Goal: Find specific page/section: Find specific page/section

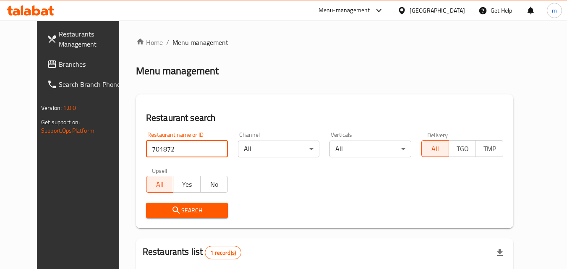
scroll to position [84, 0]
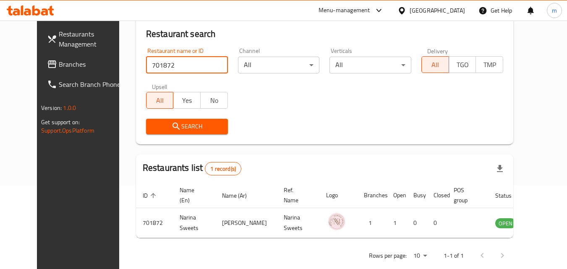
click at [208, 64] on input "701872" at bounding box center [187, 65] width 82 height 17
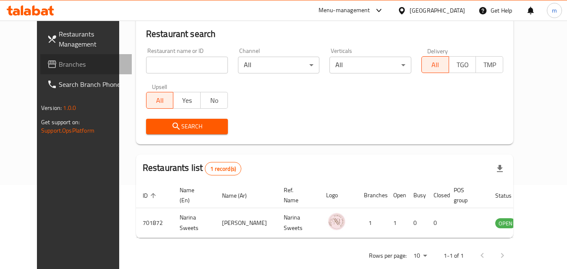
click at [65, 65] on span "Branches" at bounding box center [92, 64] width 66 height 10
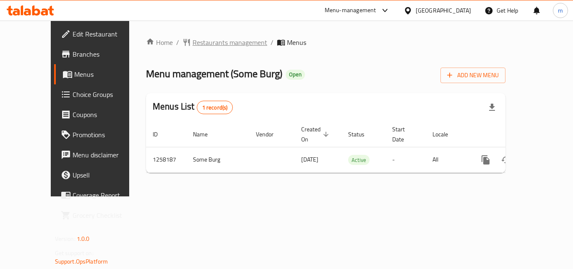
click at [199, 38] on span "Restaurants management" at bounding box center [230, 42] width 75 height 10
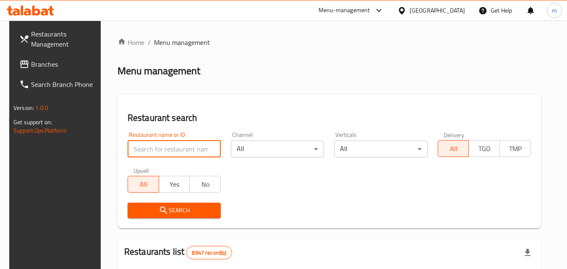
click at [183, 146] on input "search" at bounding box center [174, 149] width 93 height 17
paste input "683859"
type input "683859"
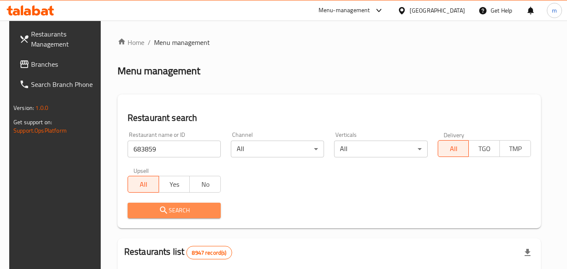
click at [180, 206] on span "Search" at bounding box center [174, 210] width 80 height 10
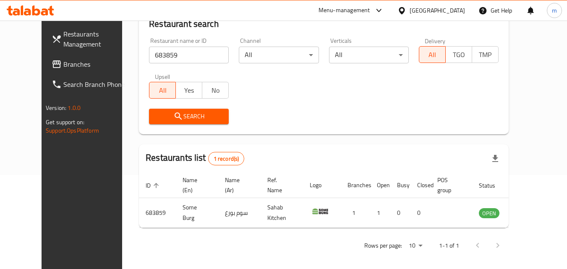
scroll to position [98, 0]
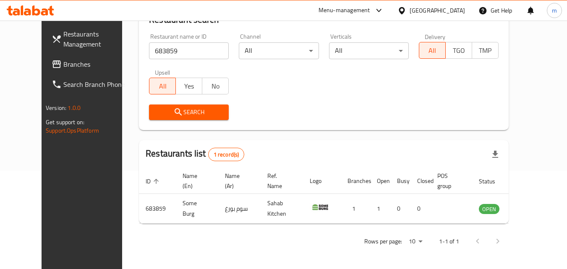
click at [63, 66] on span "Branches" at bounding box center [96, 64] width 66 height 10
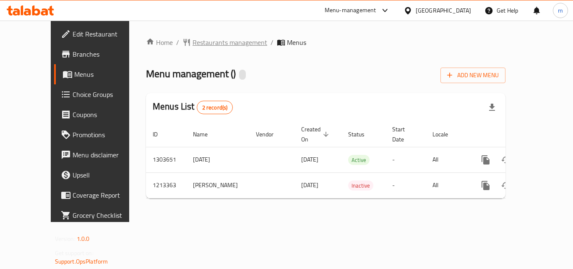
click at [209, 43] on span "Restaurants management" at bounding box center [230, 42] width 75 height 10
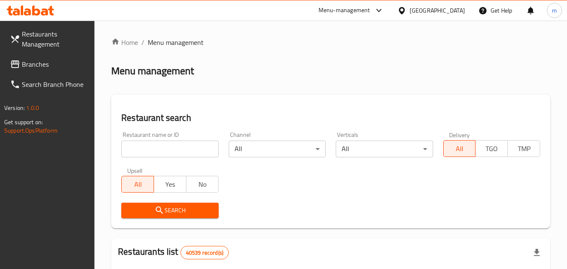
click at [163, 146] on input "search" at bounding box center [169, 149] width 97 height 17
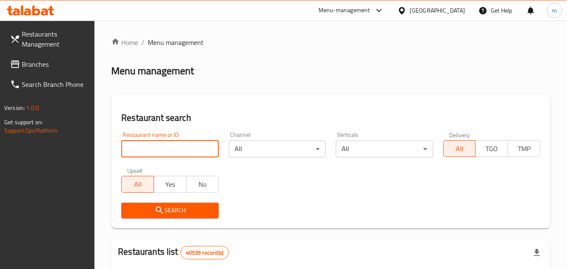
paste input "671844"
type input "671844"
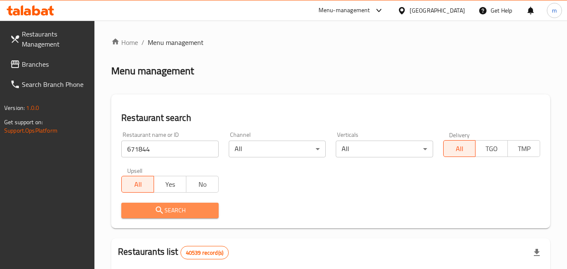
click at [183, 208] on span "Search" at bounding box center [170, 210] width 84 height 10
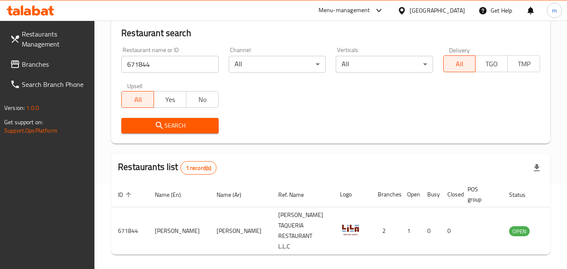
scroll to position [98, 0]
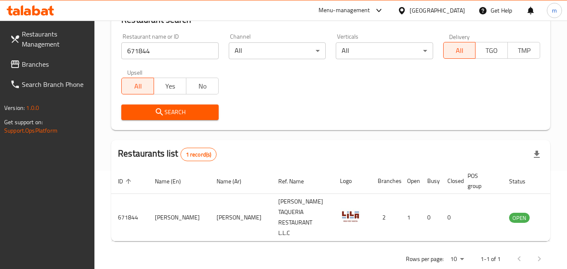
click at [451, 11] on div "United Arab Emirates" at bounding box center [437, 10] width 55 height 9
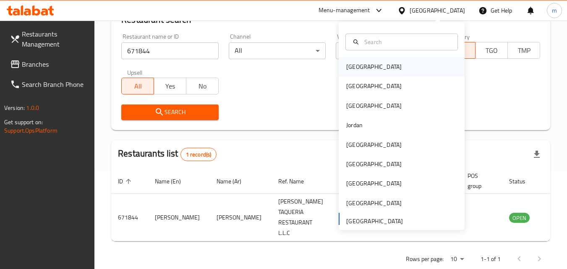
click at [384, 61] on div "Bahrain" at bounding box center [402, 66] width 126 height 19
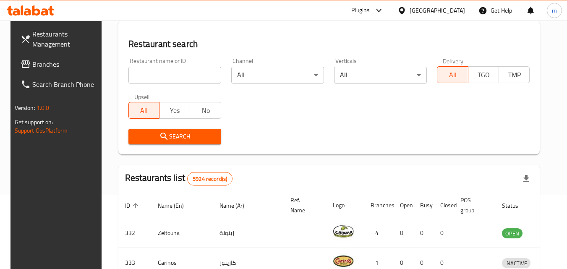
scroll to position [98, 0]
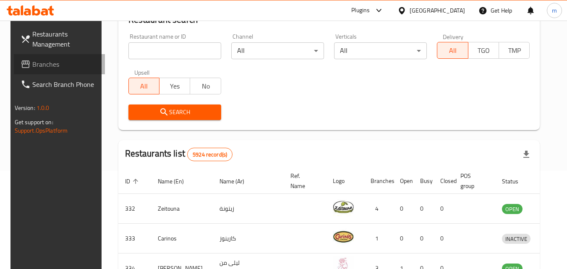
click at [32, 64] on span "Branches" at bounding box center [65, 64] width 66 height 10
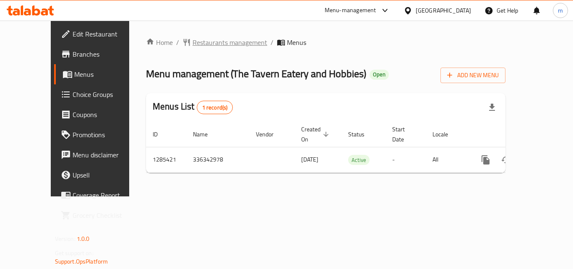
click at [206, 45] on span "Restaurants management" at bounding box center [230, 42] width 75 height 10
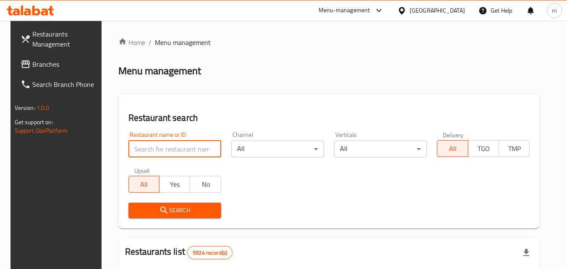
click at [166, 152] on input "search" at bounding box center [174, 149] width 93 height 17
paste input "695949"
type input "695949"
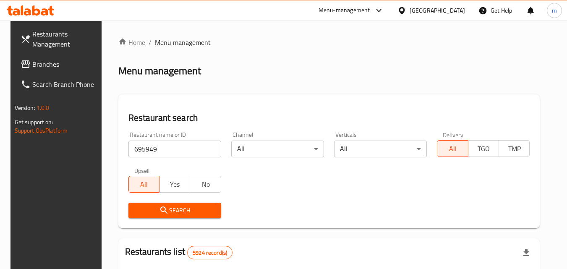
click at [159, 211] on icon "submit" at bounding box center [164, 210] width 10 height 10
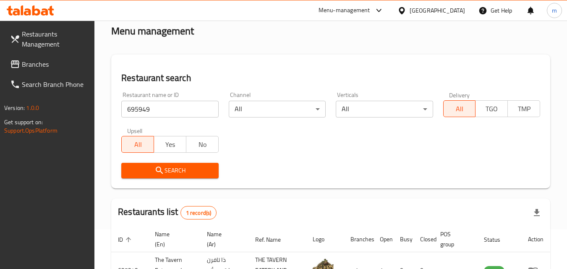
scroll to position [84, 0]
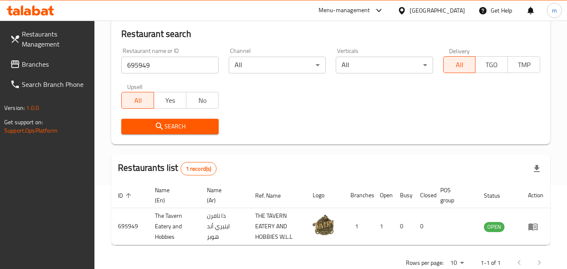
click at [445, 11] on div "Bahrain" at bounding box center [437, 10] width 55 height 9
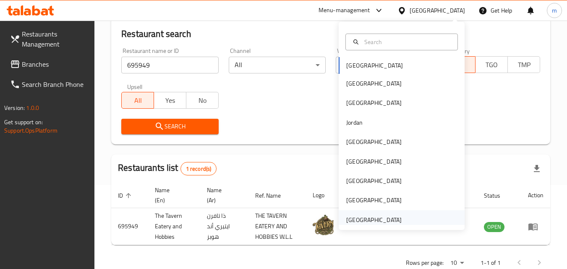
click at [358, 217] on div "United Arab Emirates" at bounding box center [373, 219] width 55 height 9
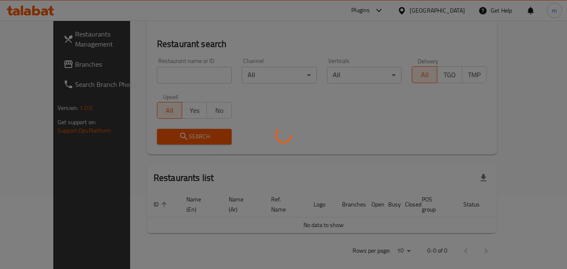
scroll to position [84, 0]
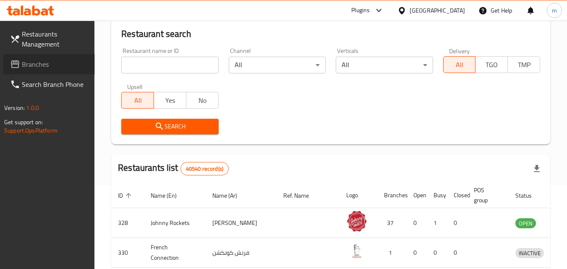
click at [40, 64] on span "Branches" at bounding box center [55, 64] width 66 height 10
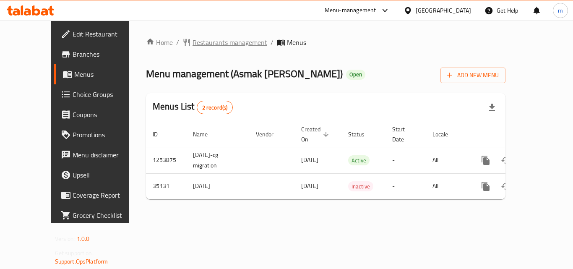
click at [200, 44] on span "Restaurants management" at bounding box center [230, 42] width 75 height 10
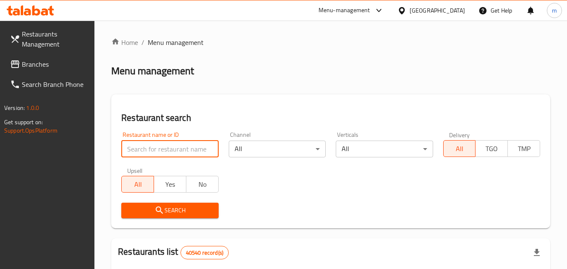
click at [163, 148] on input "search" at bounding box center [169, 149] width 97 height 17
paste input "18128"
type input "18128"
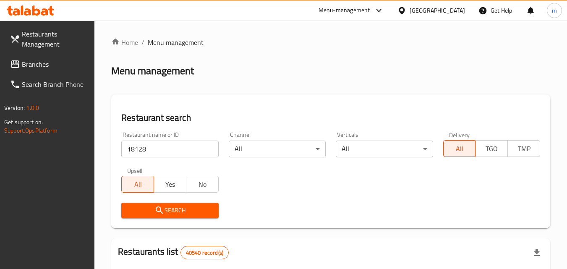
click at [165, 210] on span "Search" at bounding box center [170, 210] width 84 height 10
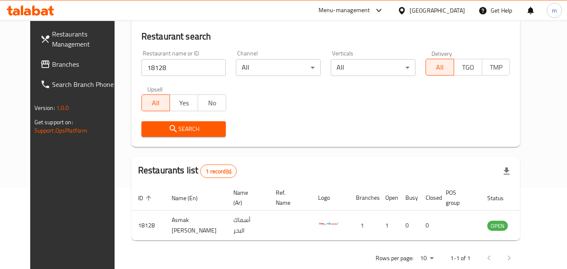
scroll to position [84, 0]
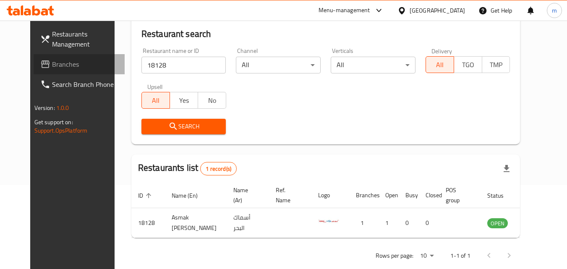
click at [70, 62] on span "Branches" at bounding box center [85, 64] width 66 height 10
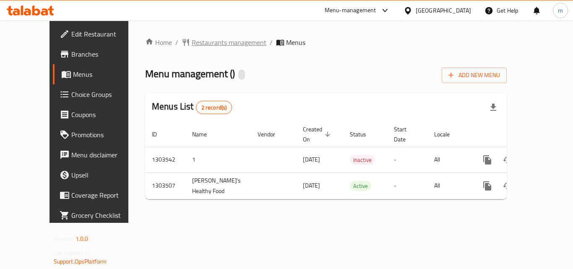
click at [192, 47] on span "Restaurants management" at bounding box center [229, 42] width 75 height 10
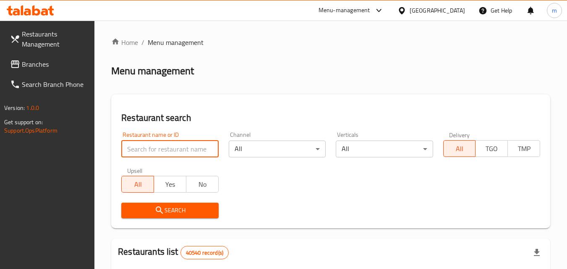
click at [168, 153] on input "search" at bounding box center [169, 149] width 97 height 17
paste input "702421"
type input "702421"
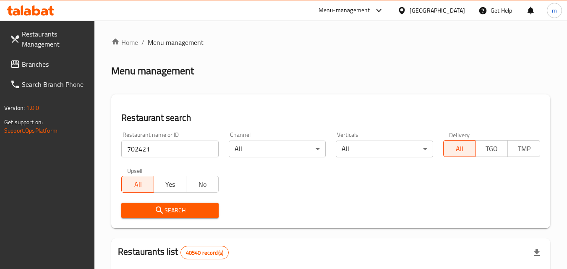
click at [170, 209] on span "Search" at bounding box center [170, 210] width 84 height 10
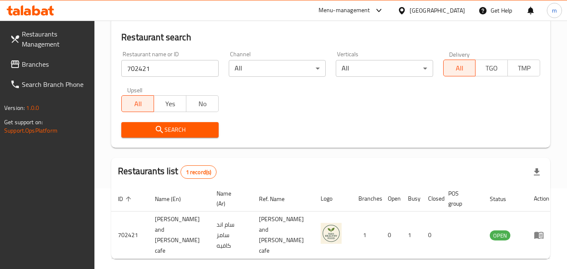
scroll to position [84, 0]
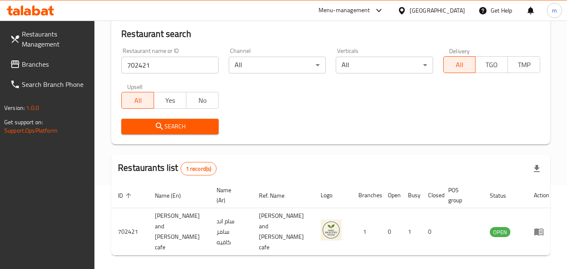
click at [441, 8] on div "[GEOGRAPHIC_DATA]" at bounding box center [437, 10] width 55 height 9
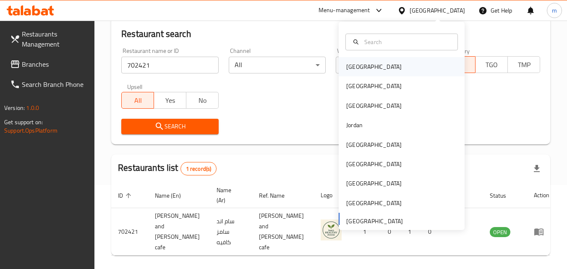
click at [374, 71] on div "[GEOGRAPHIC_DATA]" at bounding box center [402, 66] width 126 height 19
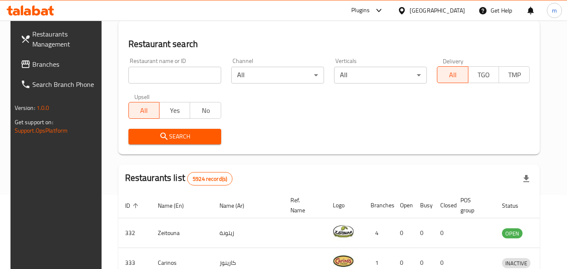
scroll to position [84, 0]
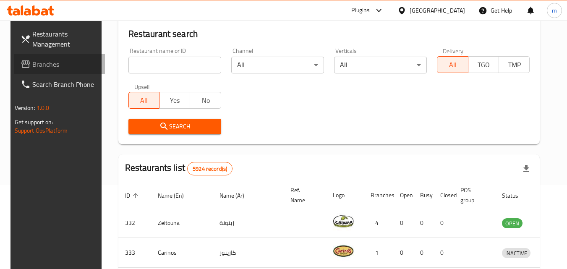
click at [54, 66] on span "Branches" at bounding box center [65, 64] width 66 height 10
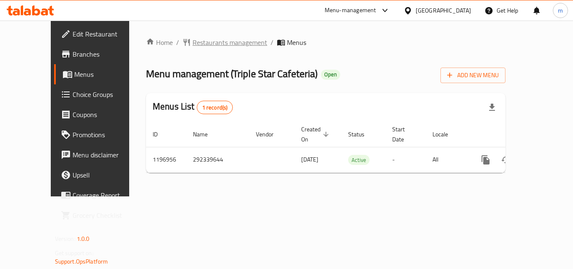
click at [193, 39] on span "Restaurants management" at bounding box center [230, 42] width 75 height 10
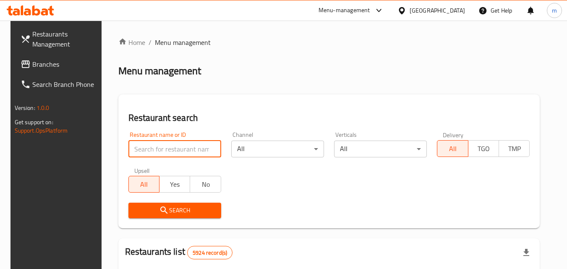
click at [162, 148] on input "search" at bounding box center [174, 149] width 93 height 17
paste input "667908"
type input "667908"
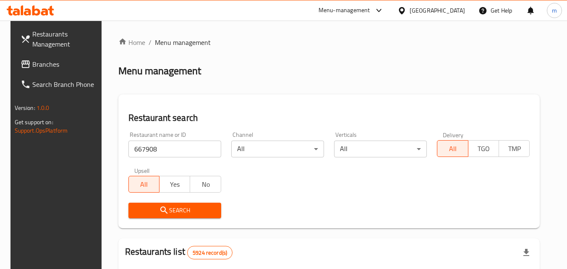
click at [180, 212] on span "Search" at bounding box center [174, 210] width 79 height 10
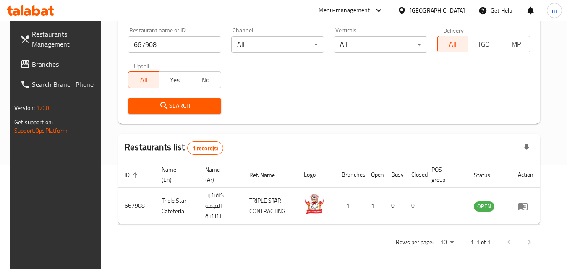
scroll to position [105, 0]
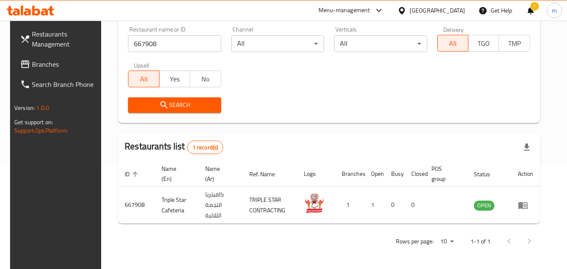
click at [406, 11] on icon at bounding box center [401, 10] width 9 height 9
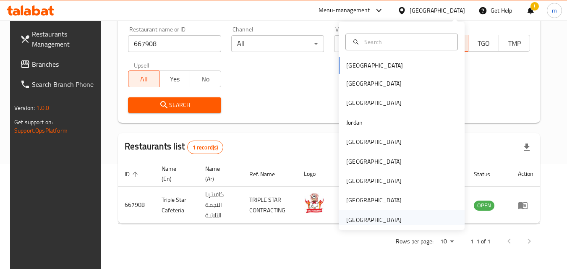
click at [401, 224] on div "[GEOGRAPHIC_DATA]" at bounding box center [402, 219] width 126 height 19
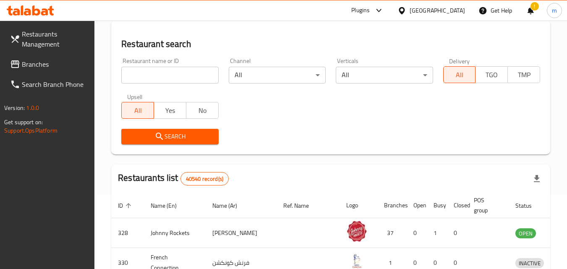
scroll to position [105, 0]
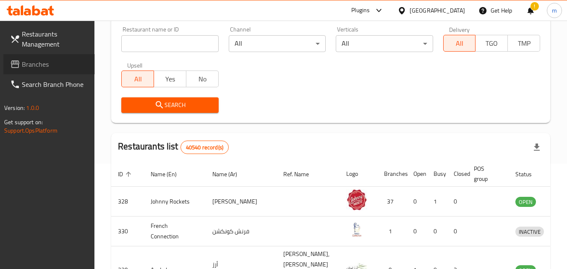
click at [42, 65] on span "Branches" at bounding box center [55, 64] width 66 height 10
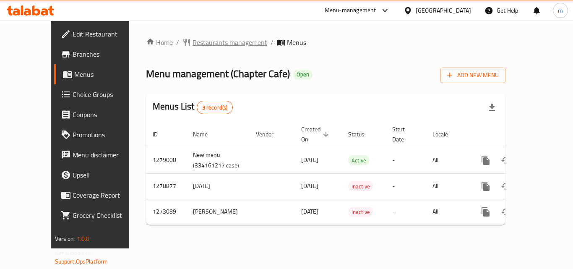
click at [196, 40] on span "Restaurants management" at bounding box center [230, 42] width 75 height 10
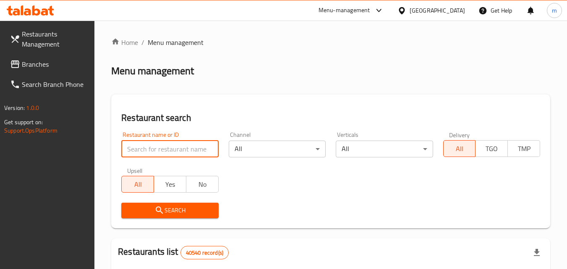
click at [175, 156] on input "search" at bounding box center [169, 149] width 97 height 17
paste input "690589"
type input "690589"
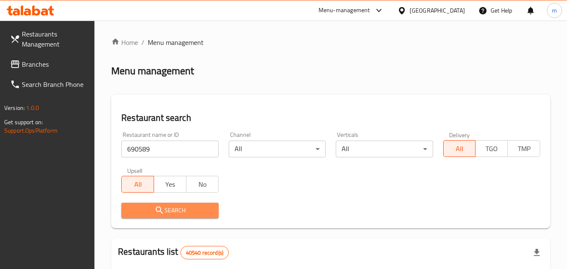
click at [185, 214] on span "Search" at bounding box center [170, 210] width 84 height 10
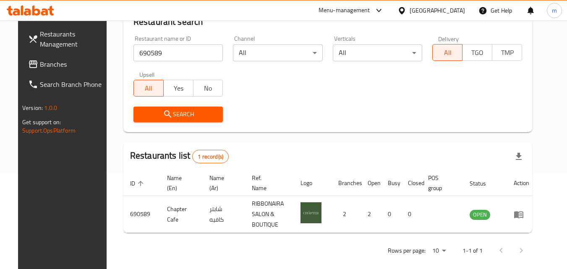
scroll to position [105, 0]
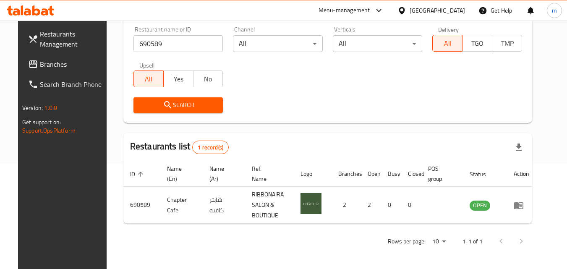
click at [448, 12] on div "[GEOGRAPHIC_DATA]" at bounding box center [437, 10] width 55 height 9
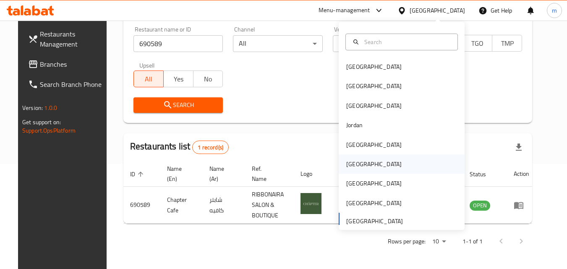
click at [355, 162] on div "[GEOGRAPHIC_DATA]" at bounding box center [373, 163] width 69 height 19
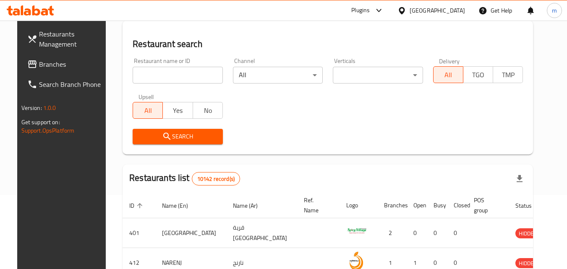
scroll to position [105, 0]
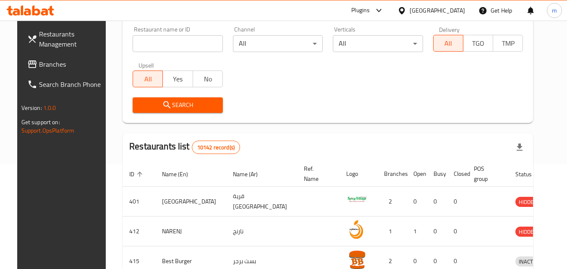
click at [52, 65] on span "Branches" at bounding box center [72, 64] width 66 height 10
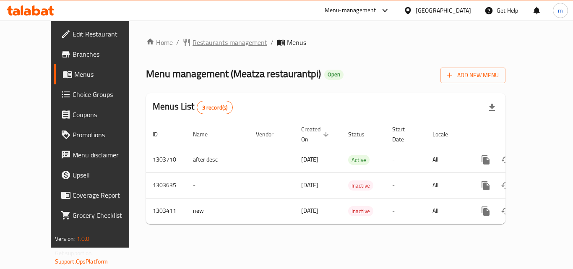
click at [193, 39] on span "Restaurants management" at bounding box center [230, 42] width 75 height 10
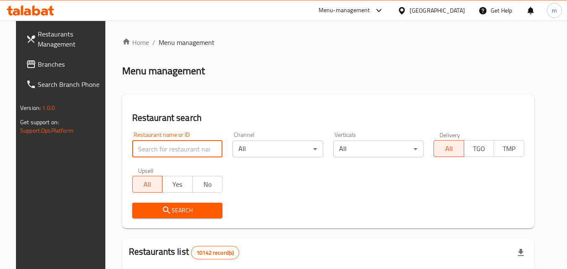
click at [146, 149] on input "search" at bounding box center [177, 149] width 91 height 17
paste input "702652"
type input "702652"
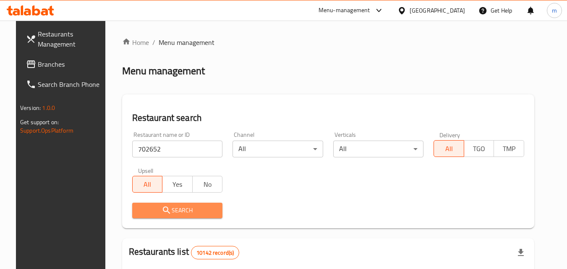
click at [139, 209] on span "Search" at bounding box center [177, 210] width 77 height 10
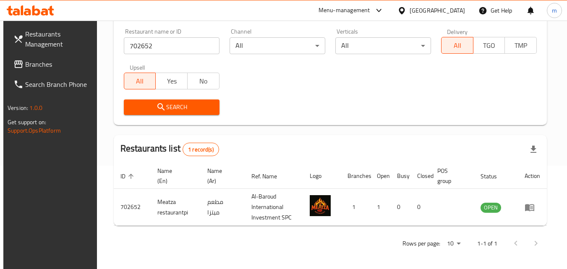
scroll to position [105, 0]
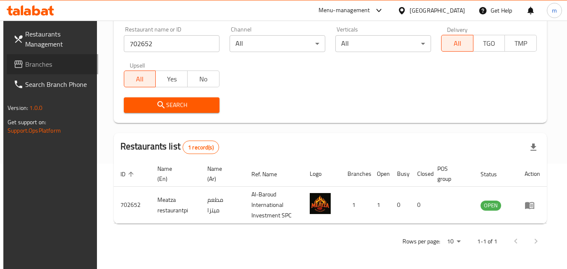
click at [34, 67] on span "Branches" at bounding box center [58, 64] width 66 height 10
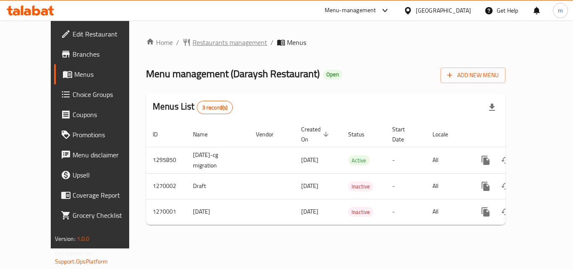
click at [198, 39] on span "Restaurants management" at bounding box center [230, 42] width 75 height 10
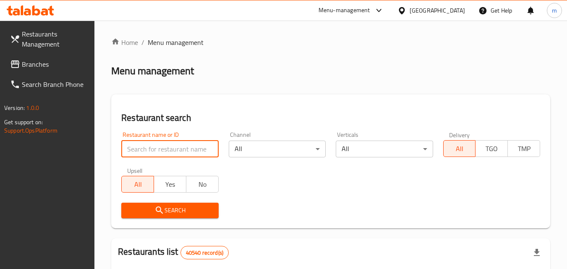
click at [177, 144] on input "search" at bounding box center [169, 149] width 97 height 17
paste input "18170"
type input "18170"
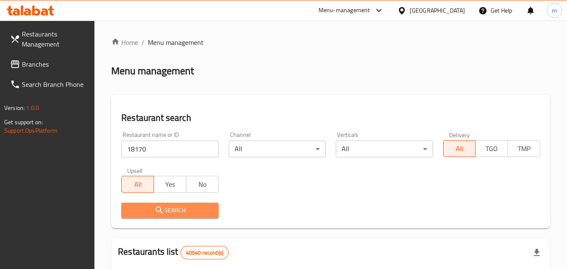
click at [142, 209] on span "Search" at bounding box center [170, 210] width 84 height 10
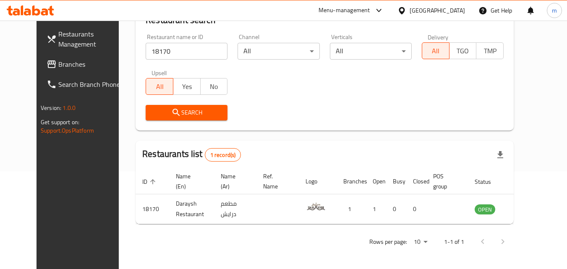
scroll to position [98, 0]
click at [435, 16] on div "[GEOGRAPHIC_DATA]" at bounding box center [431, 10] width 81 height 20
click at [452, 12] on div "[GEOGRAPHIC_DATA]" at bounding box center [437, 10] width 55 height 9
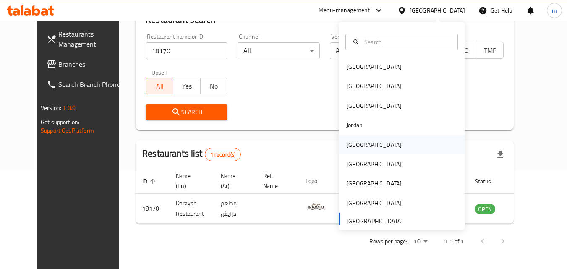
click at [346, 142] on div "Kuwait" at bounding box center [373, 144] width 55 height 9
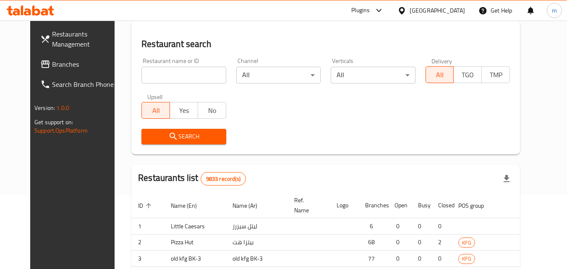
scroll to position [98, 0]
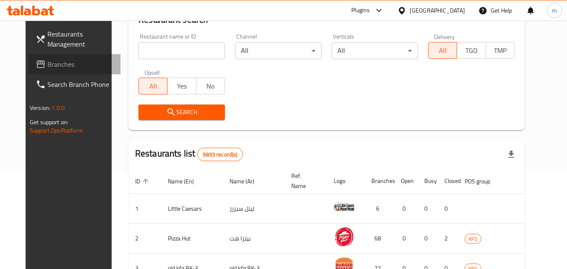
click at [47, 59] on span "Branches" at bounding box center [80, 64] width 66 height 10
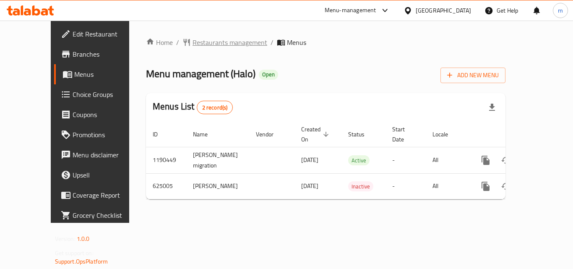
click at [206, 42] on span "Restaurants management" at bounding box center [230, 42] width 75 height 10
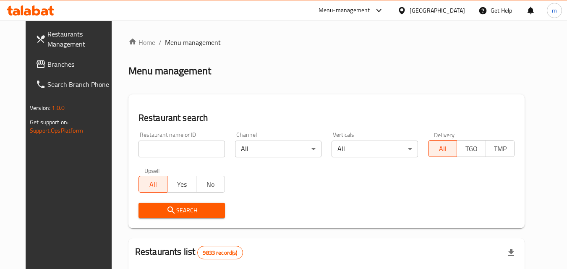
click at [175, 151] on input "search" at bounding box center [181, 149] width 86 height 17
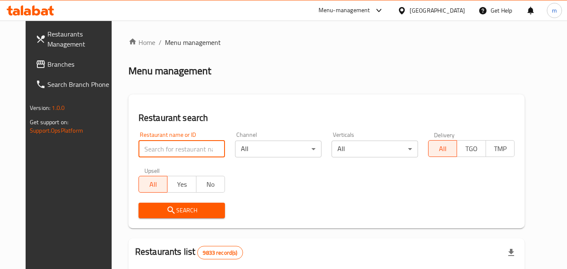
paste input "639396"
type input "639396"
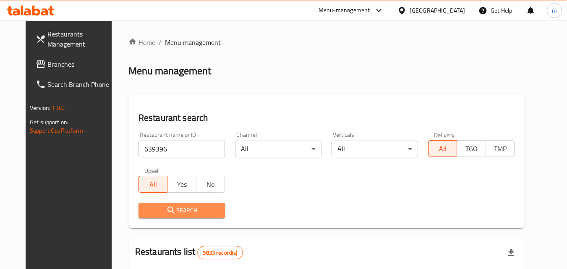
click at [172, 212] on span "Search" at bounding box center [181, 210] width 73 height 10
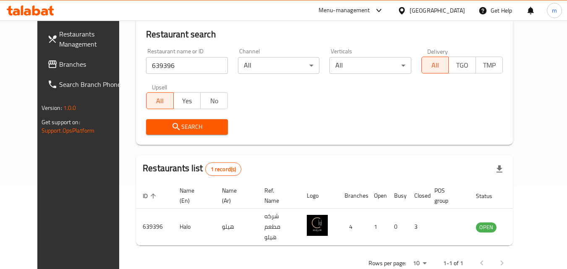
scroll to position [84, 0]
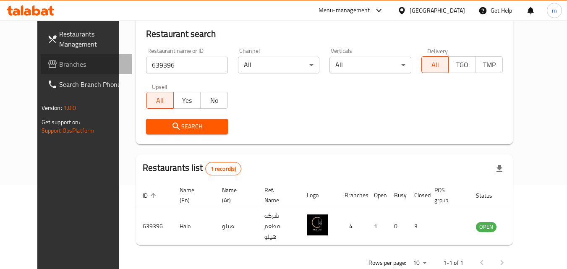
click at [62, 63] on span "Branches" at bounding box center [92, 64] width 66 height 10
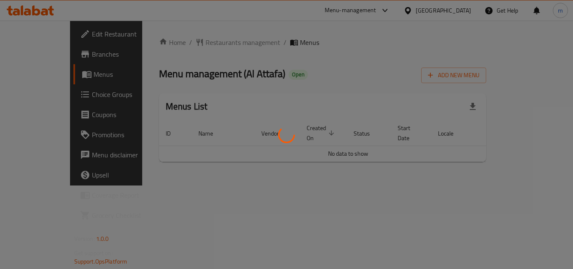
click at [196, 42] on div at bounding box center [286, 134] width 573 height 269
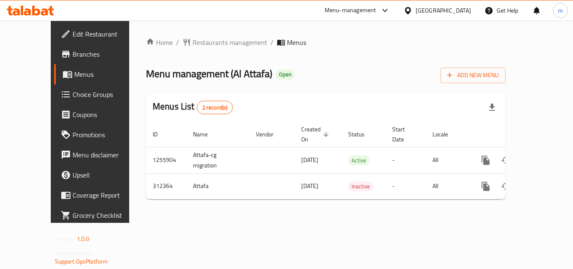
click at [217, 42] on span "Restaurants management" at bounding box center [230, 42] width 75 height 10
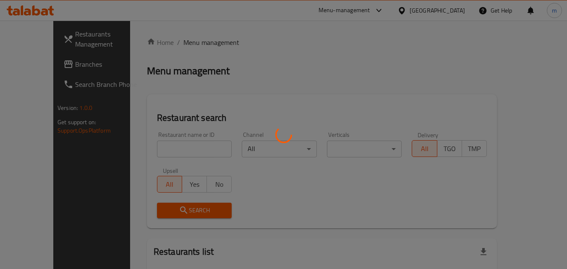
click at [217, 42] on div at bounding box center [283, 134] width 567 height 269
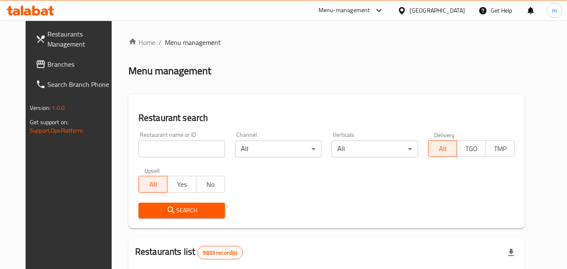
click at [162, 145] on input "search" at bounding box center [181, 149] width 86 height 17
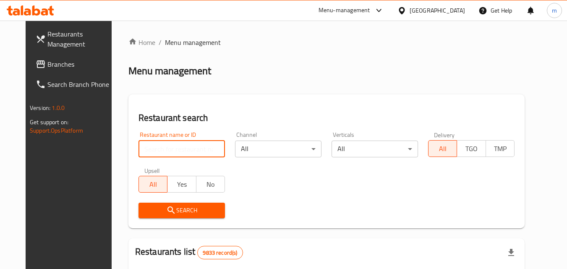
paste input "629081"
type input "629081"
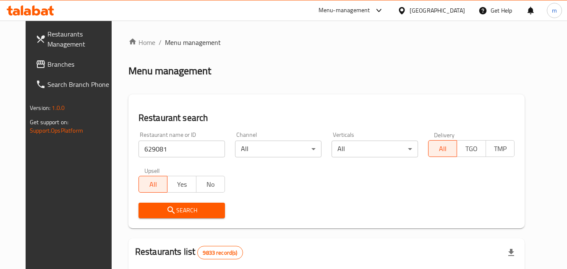
click at [167, 207] on icon "submit" at bounding box center [170, 209] width 7 height 7
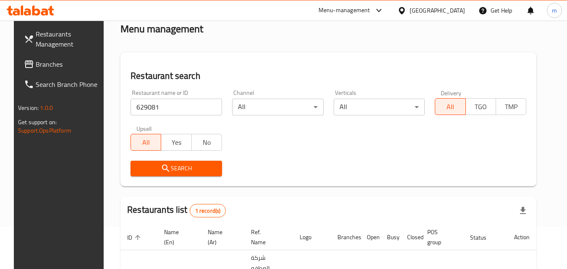
scroll to position [84, 0]
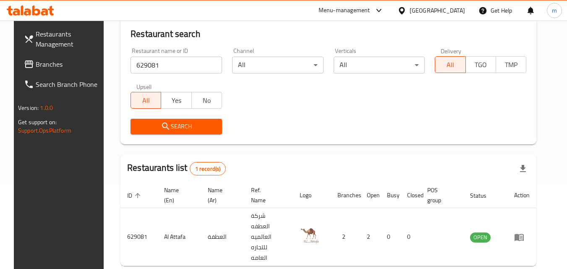
click at [458, 11] on div "[GEOGRAPHIC_DATA]" at bounding box center [437, 10] width 55 height 9
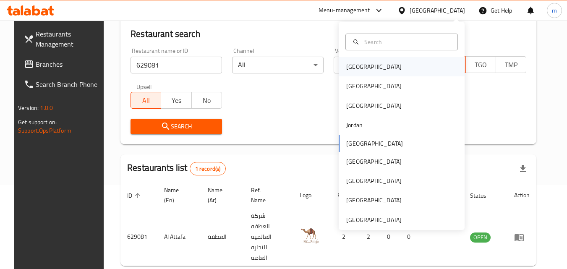
click at [399, 73] on div "[GEOGRAPHIC_DATA]" at bounding box center [402, 66] width 126 height 19
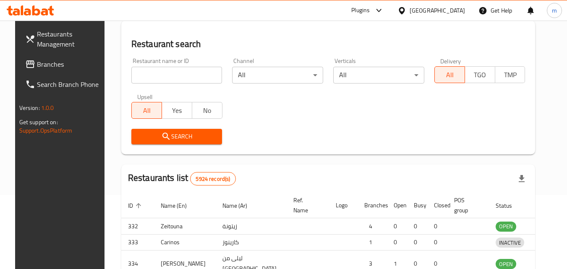
scroll to position [84, 0]
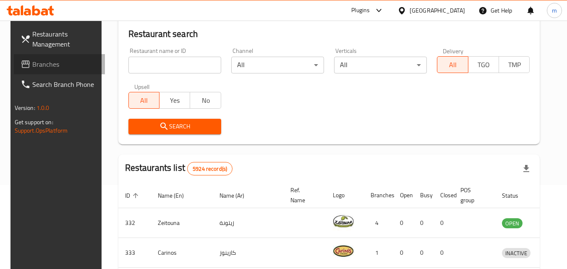
click at [36, 64] on span "Branches" at bounding box center [65, 64] width 66 height 10
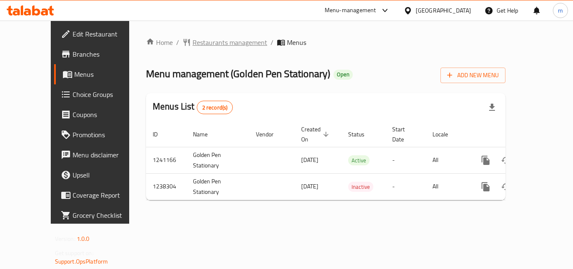
click at [206, 45] on span "Restaurants management" at bounding box center [230, 42] width 75 height 10
click at [193, 43] on span "Restaurants management" at bounding box center [230, 42] width 75 height 10
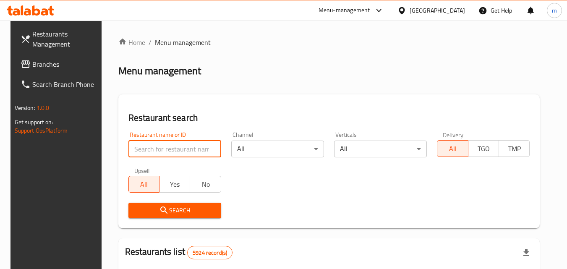
click at [166, 151] on input "search" at bounding box center [174, 149] width 93 height 17
paste input "679645"
type input "679645"
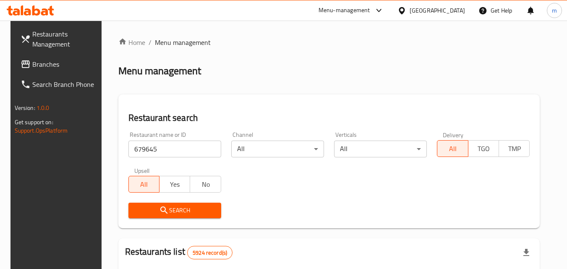
click at [161, 210] on icon "submit" at bounding box center [163, 209] width 7 height 7
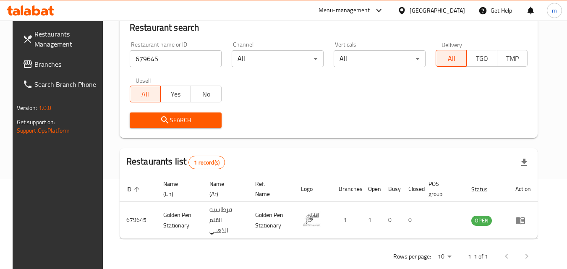
scroll to position [98, 0]
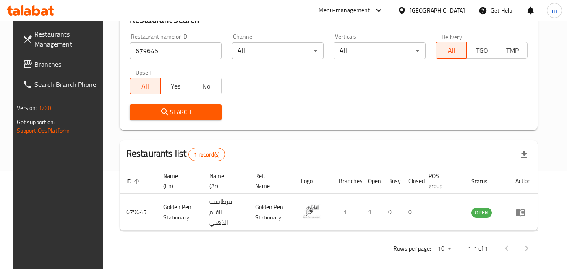
click at [449, 12] on div "[GEOGRAPHIC_DATA]" at bounding box center [437, 10] width 55 height 9
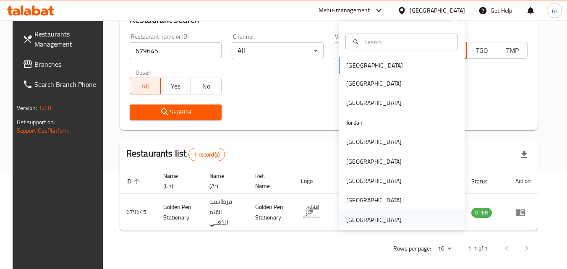
click at [361, 217] on div "United Arab Emirates" at bounding box center [373, 219] width 55 height 9
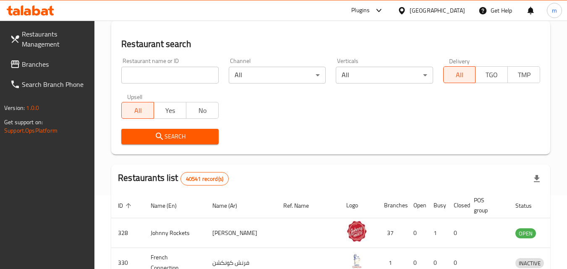
scroll to position [98, 0]
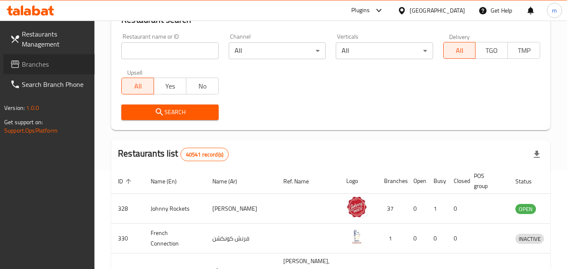
click at [62, 62] on span "Branches" at bounding box center [55, 64] width 66 height 10
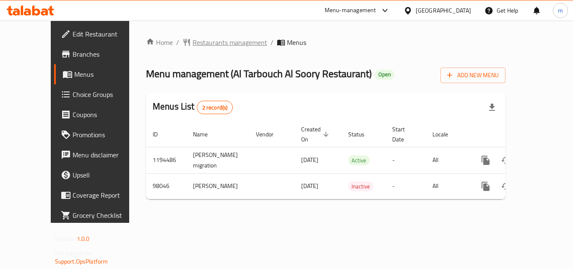
click at [193, 42] on span "Restaurants management" at bounding box center [230, 42] width 75 height 10
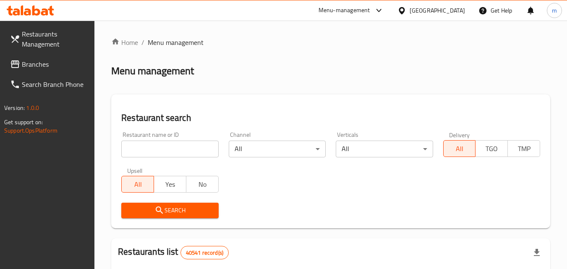
click at [131, 141] on input "search" at bounding box center [169, 149] width 97 height 17
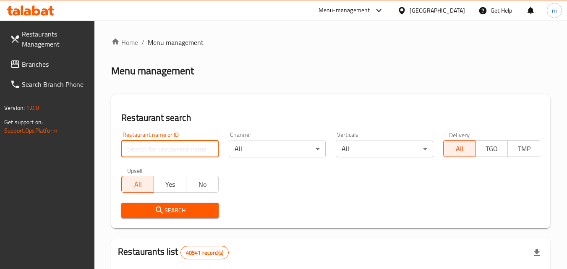
paste input "602026"
type input "602026"
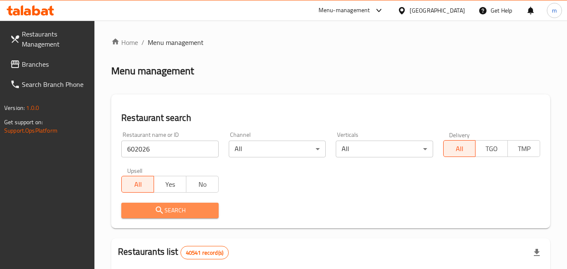
click at [148, 207] on span "Search" at bounding box center [170, 210] width 84 height 10
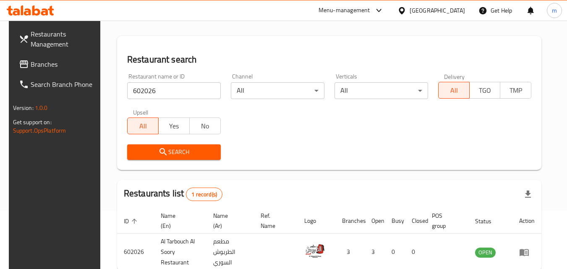
scroll to position [84, 0]
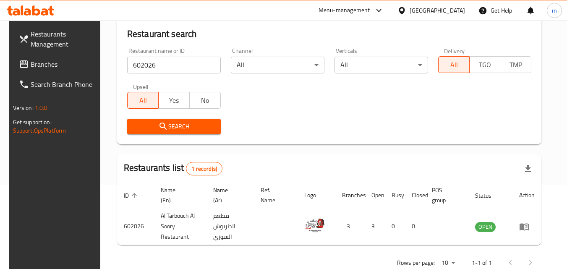
click at [65, 60] on span "Branches" at bounding box center [64, 64] width 66 height 10
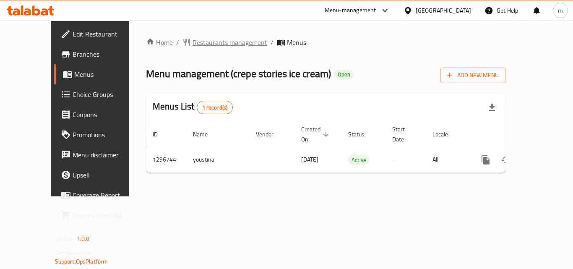
click at [199, 42] on span "Restaurants management" at bounding box center [230, 42] width 75 height 10
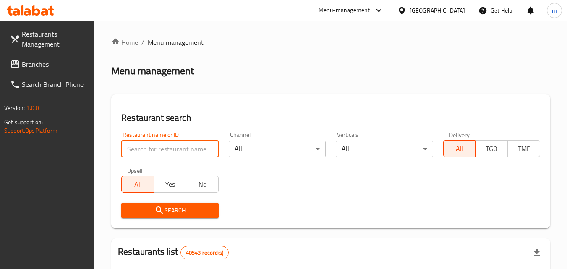
click at [160, 150] on input "search" at bounding box center [169, 149] width 97 height 17
paste input "699899"
type input "699899"
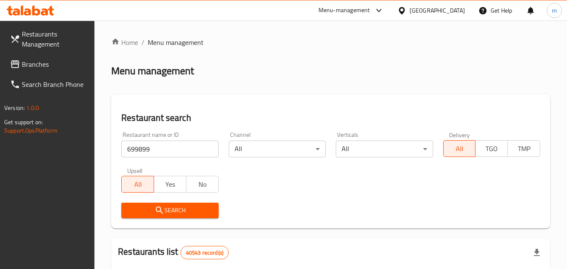
click at [159, 207] on icon "submit" at bounding box center [159, 209] width 7 height 7
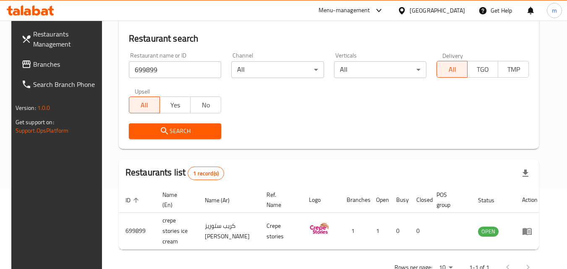
scroll to position [84, 0]
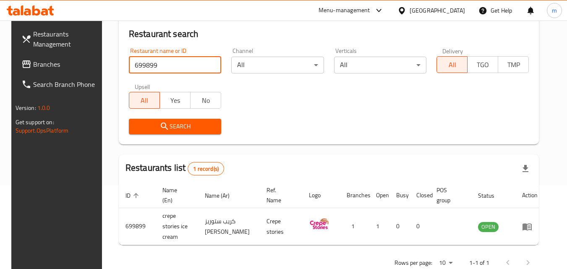
click at [175, 70] on input "699899" at bounding box center [175, 65] width 92 height 17
click at [208, 65] on input "699899" at bounding box center [175, 65] width 92 height 17
click at [56, 37] on span "Restaurants Management" at bounding box center [66, 39] width 66 height 20
